Goal: Task Accomplishment & Management: Use online tool/utility

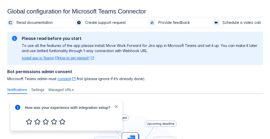
scroll to position [106, 0]
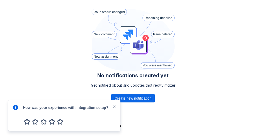
click at [114, 107] on span "close" at bounding box center [114, 107] width 4 height 4
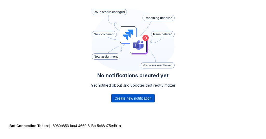
click at [128, 95] on span "Create new notification" at bounding box center [133, 98] width 37 height 8
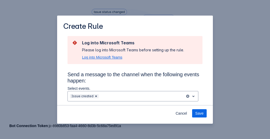
click at [108, 58] on span "Log into Microsoft Teams" at bounding box center [102, 57] width 40 height 5
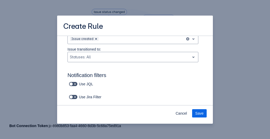
scroll to position [34, 0]
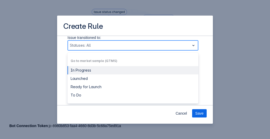
click at [164, 46] on div "Scrollable content" at bounding box center [129, 45] width 118 height 6
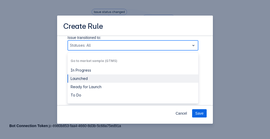
click at [113, 77] on div "Launched" at bounding box center [133, 79] width 131 height 8
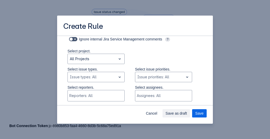
scroll to position [102, 0]
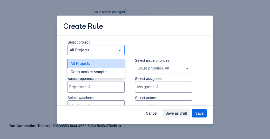
click at [105, 52] on div "Scrollable content" at bounding box center [92, 50] width 44 height 6
click at [99, 66] on div "All Projects" at bounding box center [96, 63] width 57 height 8
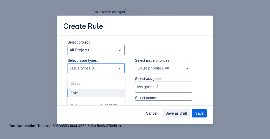
click at [105, 68] on div "Scrollable content" at bounding box center [92, 68] width 44 height 6
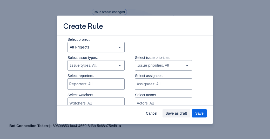
scroll to position [104, 0]
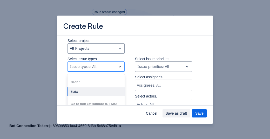
click at [105, 65] on div "Scrollable content" at bounding box center [92, 67] width 44 height 6
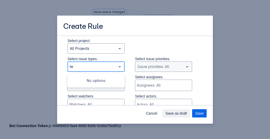
type input "te"
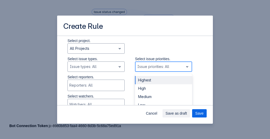
click at [167, 64] on div "Scrollable content" at bounding box center [159, 67] width 44 height 6
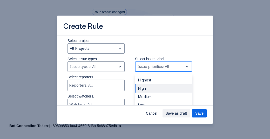
click at [156, 87] on div "High" at bounding box center [163, 88] width 57 height 8
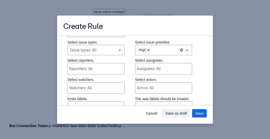
scroll to position [124, 0]
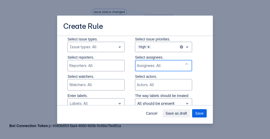
click at [156, 63] on div "Assignees: All" at bounding box center [158, 65] width 47 height 10
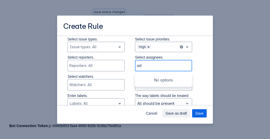
type input "a"
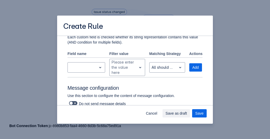
scroll to position [226, 0]
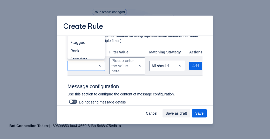
click at [83, 63] on div "Scrollable content" at bounding box center [82, 66] width 25 height 6
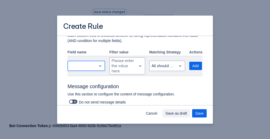
click at [83, 63] on div "Scrollable content" at bounding box center [82, 66] width 25 height 6
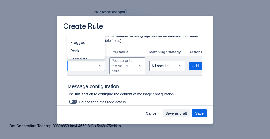
click at [83, 63] on div "Scrollable content" at bounding box center [82, 66] width 25 height 6
click at [86, 55] on div "Start date" at bounding box center [87, 59] width 38 height 8
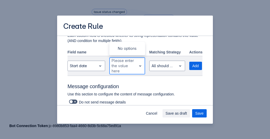
click at [120, 68] on div "Please enter the value here" at bounding box center [123, 66] width 23 height 16
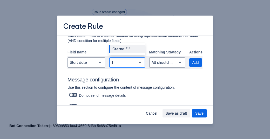
type input "12"
click at [122, 48] on div "Create "12"" at bounding box center [127, 49] width 36 height 8
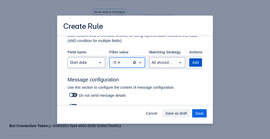
click at [189, 59] on button "Add" at bounding box center [195, 62] width 13 height 8
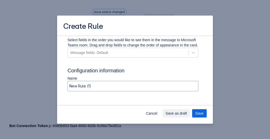
scroll to position [311, 0]
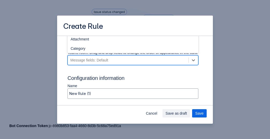
click at [160, 64] on div "Message fields: Default" at bounding box center [128, 60] width 121 height 8
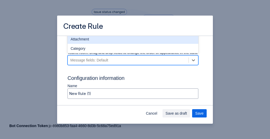
click at [105, 44] on div "Attachment" at bounding box center [133, 39] width 131 height 9
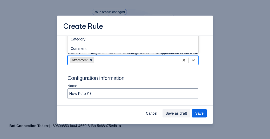
click at [104, 64] on div "Attachment" at bounding box center [123, 60] width 111 height 8
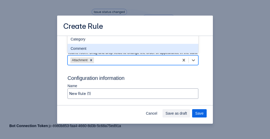
click at [90, 53] on div "Comment" at bounding box center [133, 48] width 131 height 9
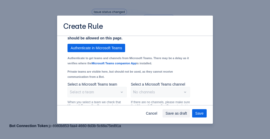
scroll to position [412, 0]
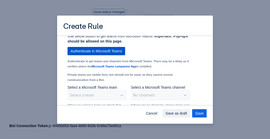
click at [104, 55] on span "Authenticate in Microsoft Teams" at bounding box center [96, 51] width 51 height 8
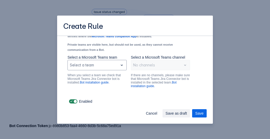
scroll to position [448, 0]
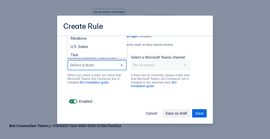
click at [97, 60] on div "Select a team" at bounding box center [97, 65] width 59 height 10
click at [90, 52] on div "Test" at bounding box center [97, 55] width 59 height 8
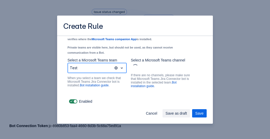
scroll to position [445, 0]
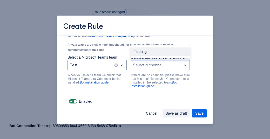
click at [150, 68] on div "Scrollable content" at bounding box center [156, 65] width 46 height 6
click at [142, 54] on div "Testing" at bounding box center [160, 52] width 59 height 8
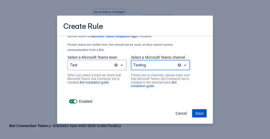
click at [199, 112] on span "Save" at bounding box center [199, 113] width 8 height 8
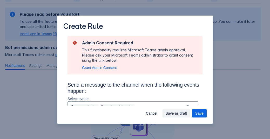
scroll to position [106, 0]
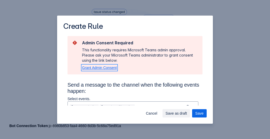
click at [112, 68] on span "Grant Admin Consent" at bounding box center [99, 68] width 35 height 4
click at [199, 112] on span "Save" at bounding box center [199, 113] width 8 height 8
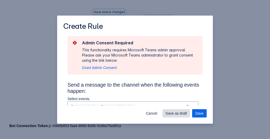
click at [171, 113] on span "Save as draft" at bounding box center [177, 113] width 22 height 8
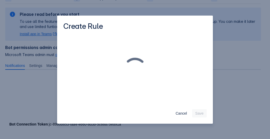
scroll to position [8, 0]
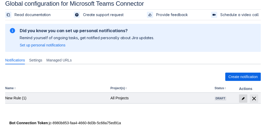
click at [243, 97] on span "edit" at bounding box center [243, 99] width 4 height 4
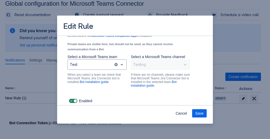
scroll to position [448, 0]
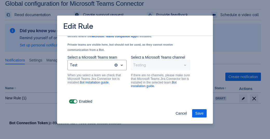
click at [150, 65] on div "Testing" at bounding box center [160, 65] width 59 height 10
click at [200, 113] on span "Save" at bounding box center [199, 113] width 8 height 8
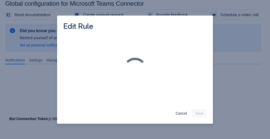
scroll to position [0, 0]
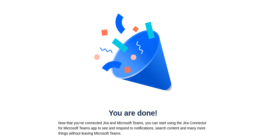
scroll to position [1, 0]
